Goal: Task Accomplishment & Management: Manage account settings

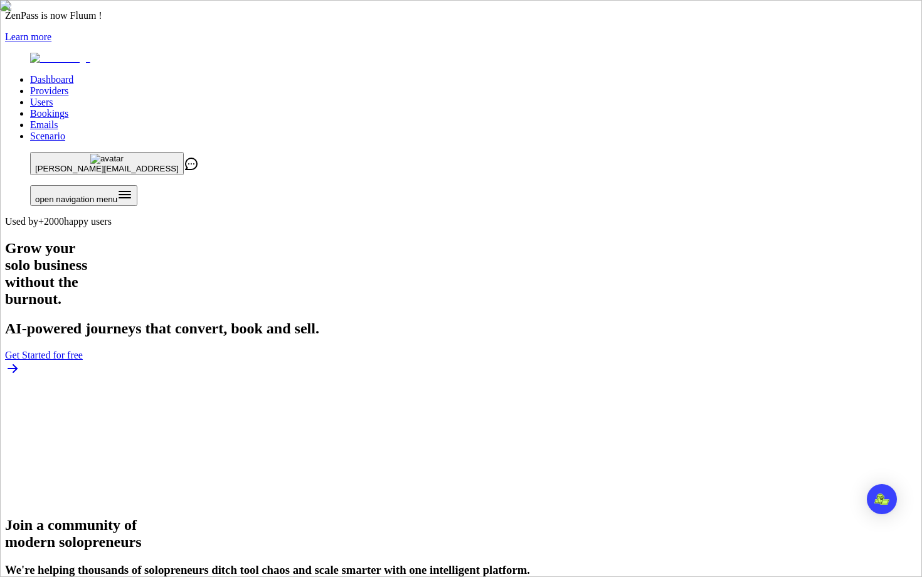
click at [53, 97] on link "Users" at bounding box center [41, 102] width 23 height 11
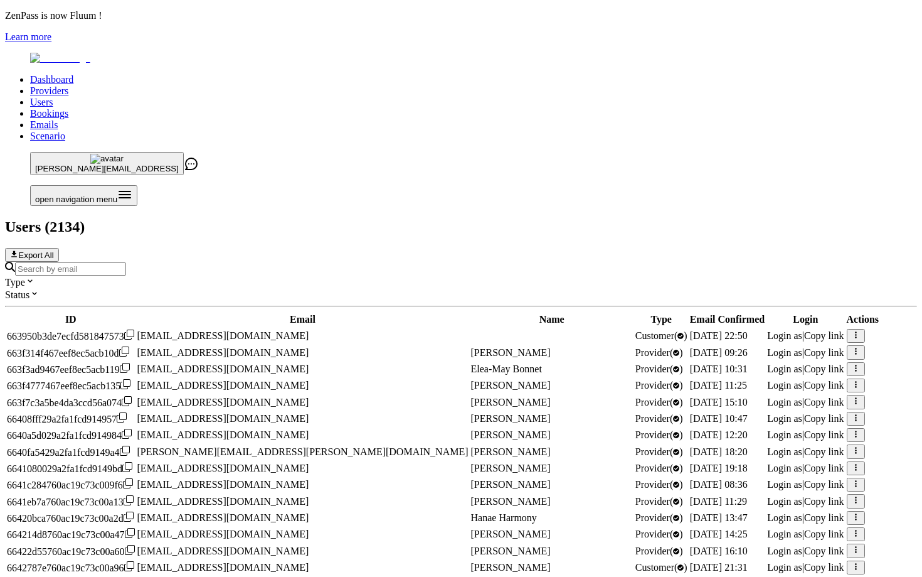
click at [126, 262] on input "Search by email" at bounding box center [70, 268] width 111 height 13
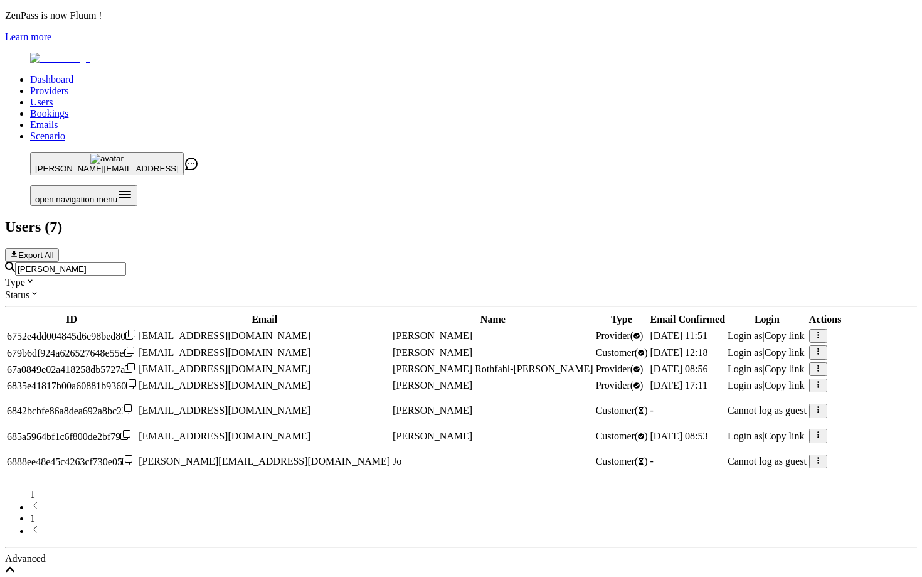
type input "[PERSON_NAME]"
click at [728, 430] on span "Login as" at bounding box center [745, 435] width 35 height 11
click at [728, 380] on span "Login as" at bounding box center [745, 385] width 35 height 11
click at [126, 262] on input "[PERSON_NAME]" at bounding box center [70, 268] width 111 height 13
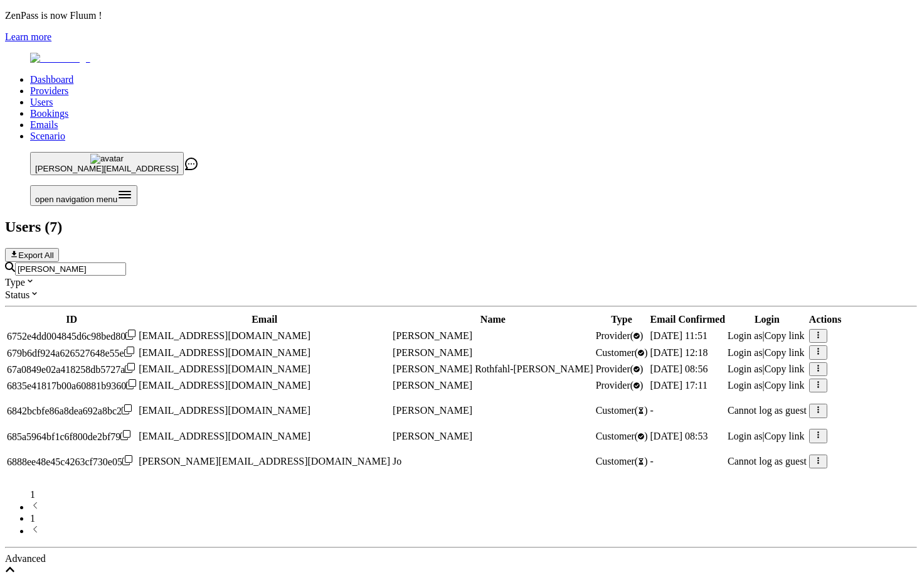
click at [126, 262] on input "[PERSON_NAME]" at bounding box center [70, 268] width 111 height 13
